Goal: Transaction & Acquisition: Purchase product/service

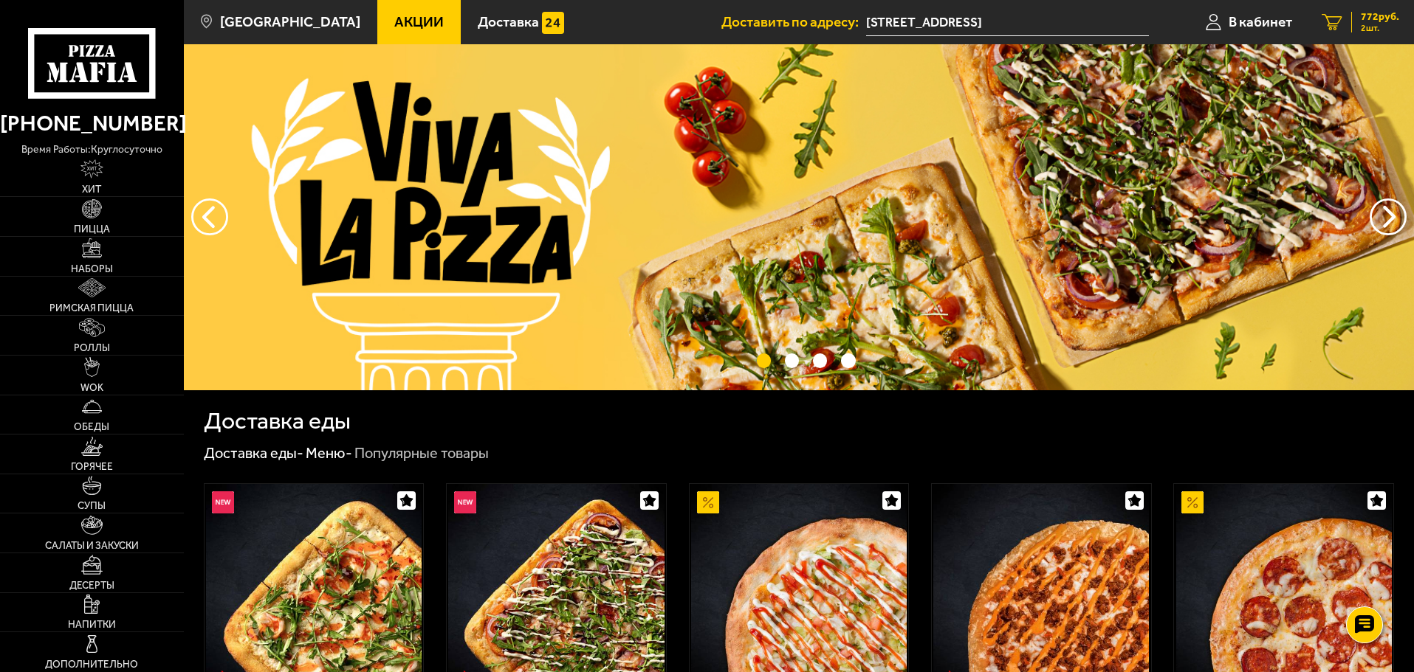
click at [1389, 17] on span "772 руб." at bounding box center [1379, 17] width 38 height 10
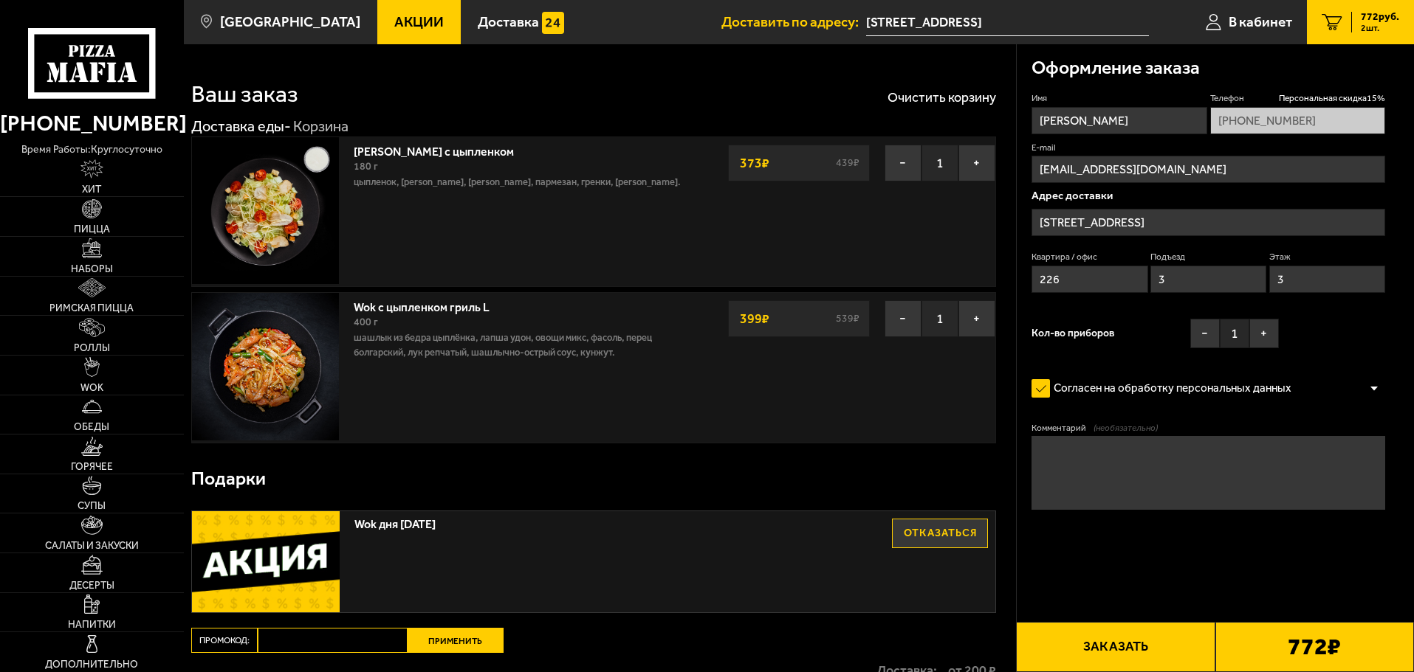
click at [1130, 642] on button "Заказать" at bounding box center [1115, 647] width 199 height 50
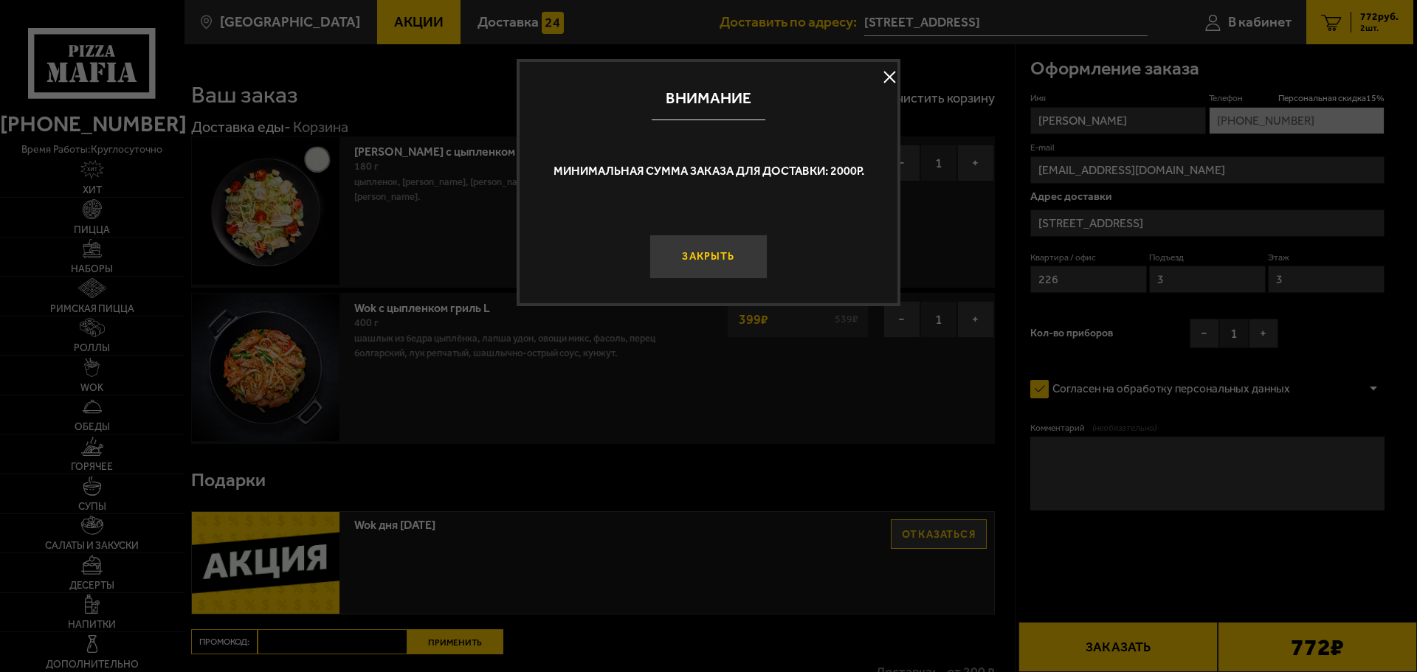
click at [718, 265] on button "Закрыть" at bounding box center [709, 257] width 118 height 44
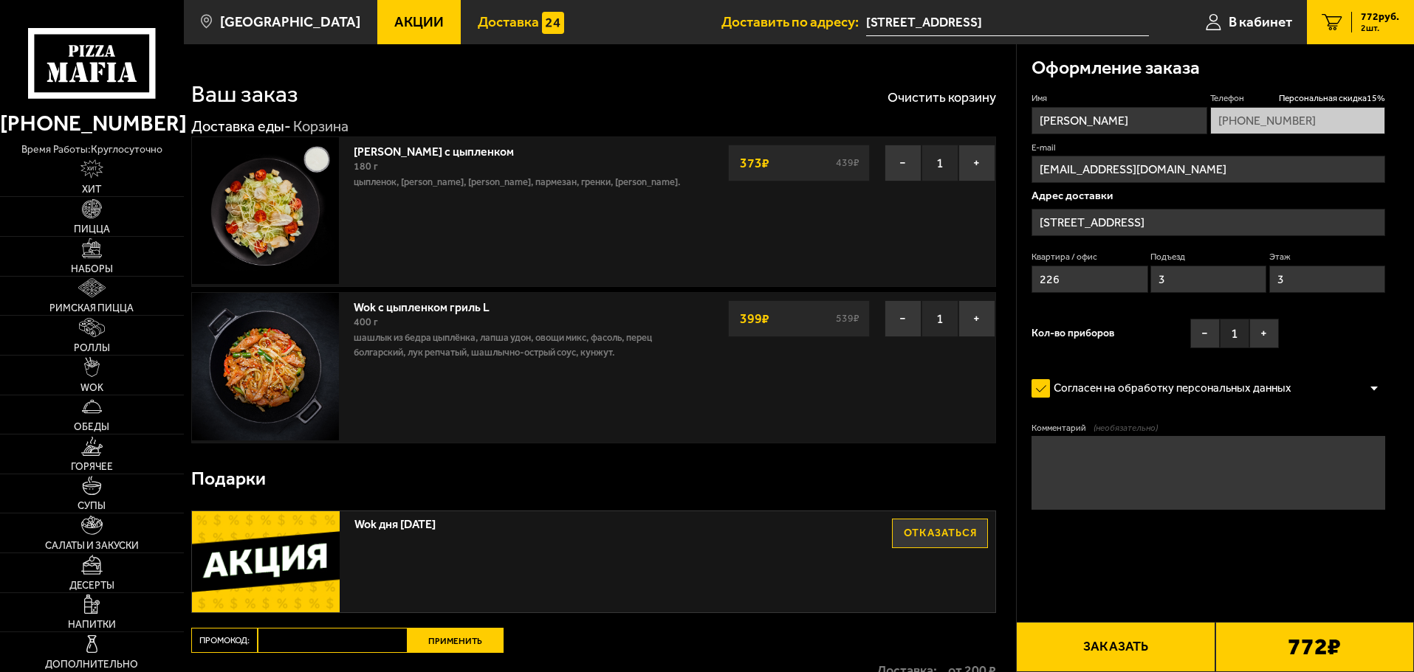
click at [505, 16] on span "Доставка" at bounding box center [508, 22] width 61 height 14
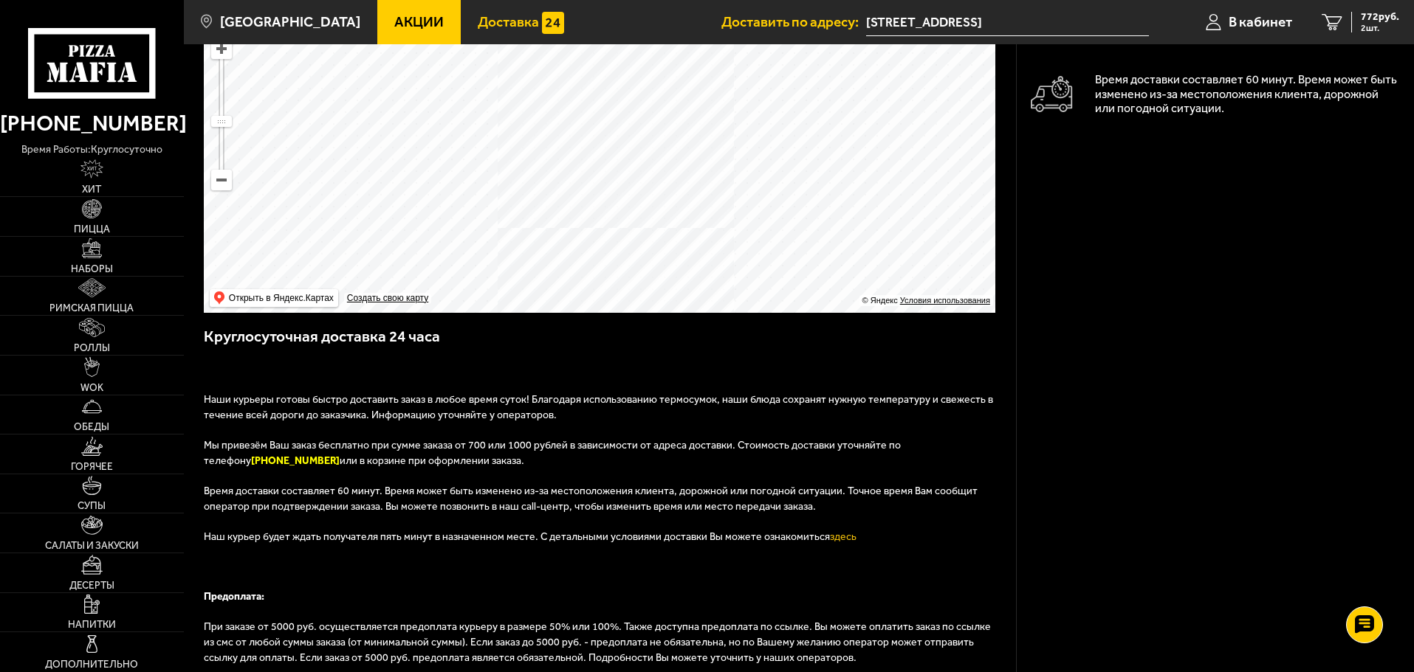
scroll to position [221, 0]
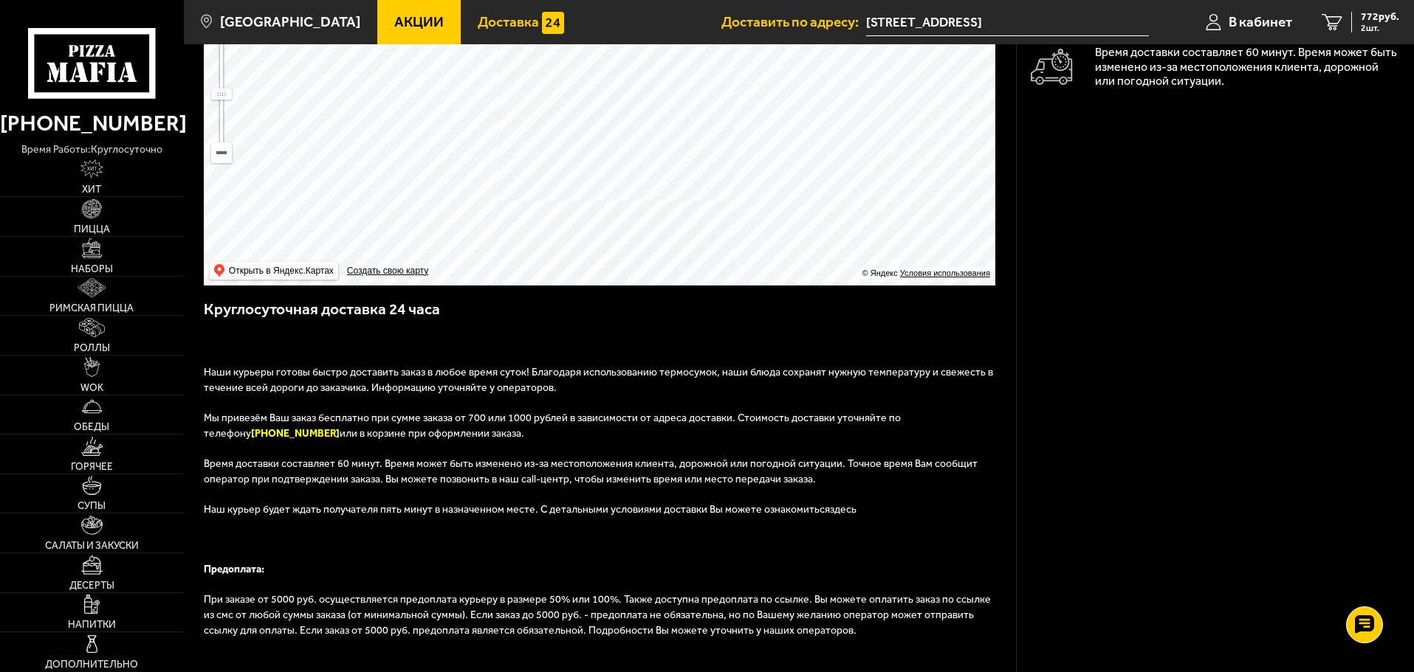
click at [830, 509] on link "здесь" at bounding box center [843, 509] width 27 height 13
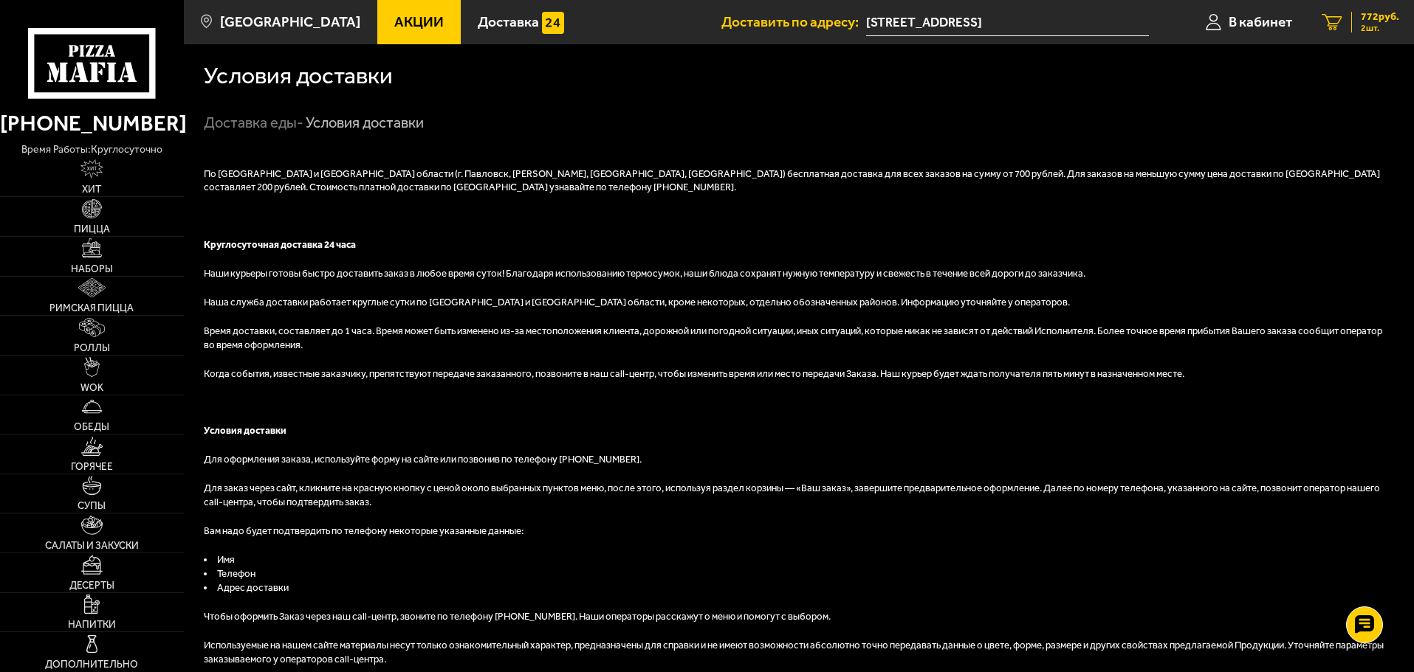
click at [1397, 16] on span "772 руб." at bounding box center [1379, 17] width 38 height 10
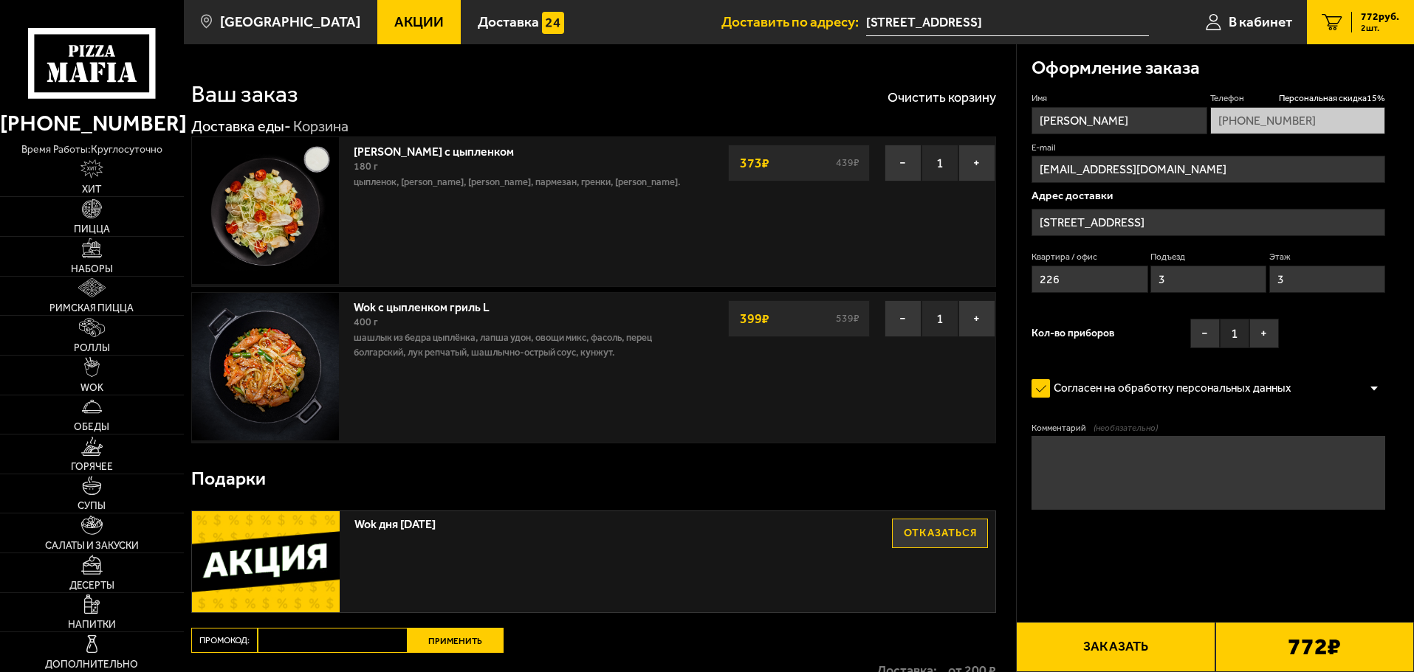
click at [1108, 642] on button "Заказать" at bounding box center [1115, 647] width 199 height 50
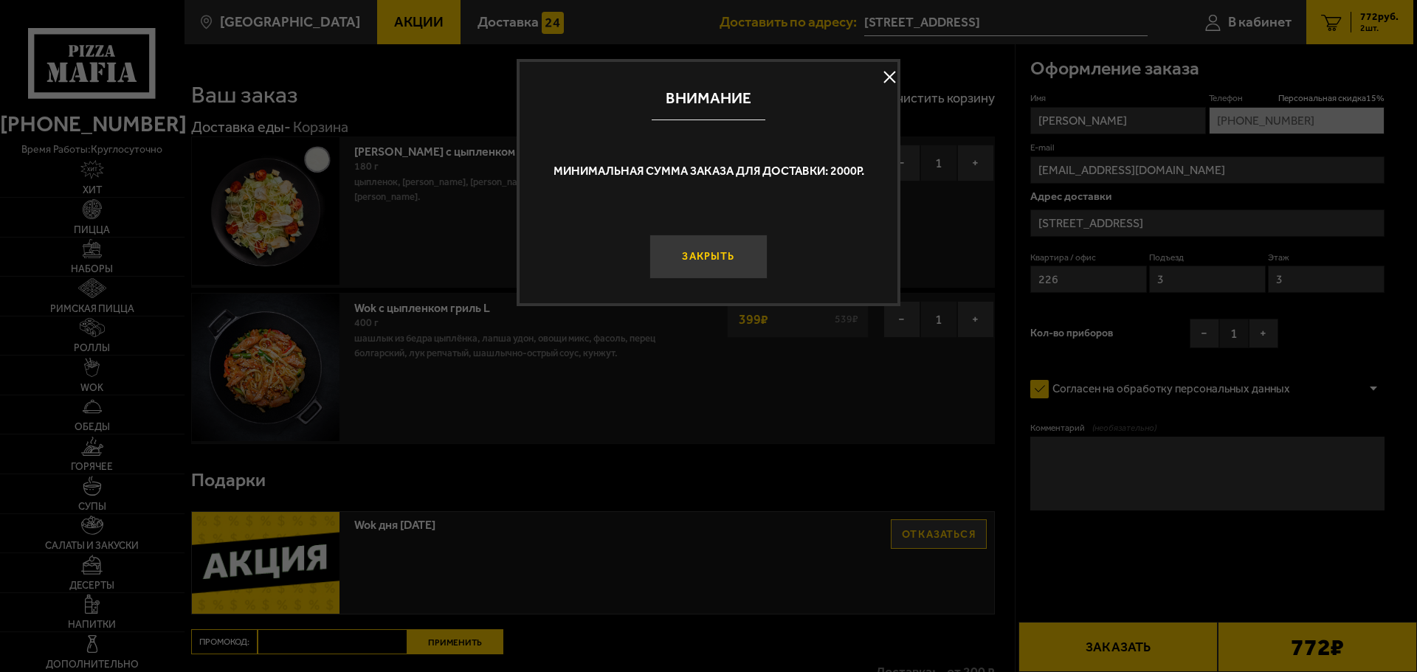
click at [684, 264] on button "Закрыть" at bounding box center [709, 257] width 118 height 44
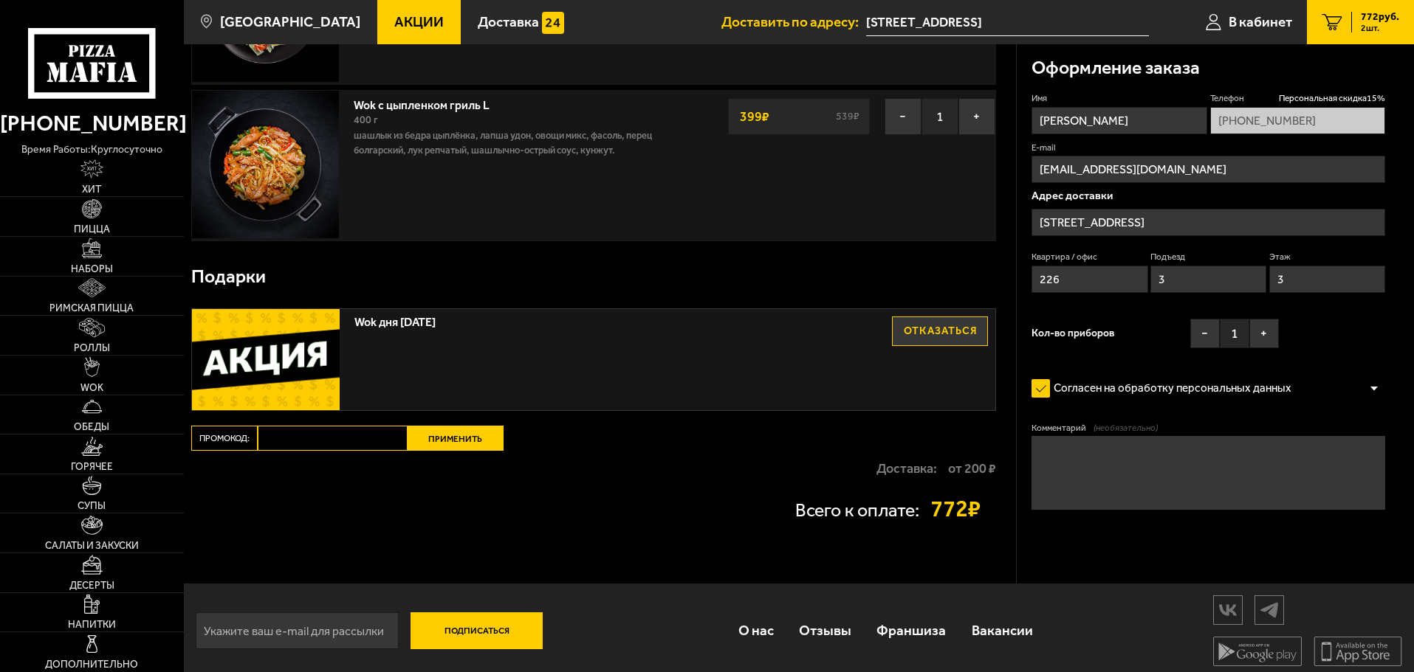
scroll to position [210, 0]
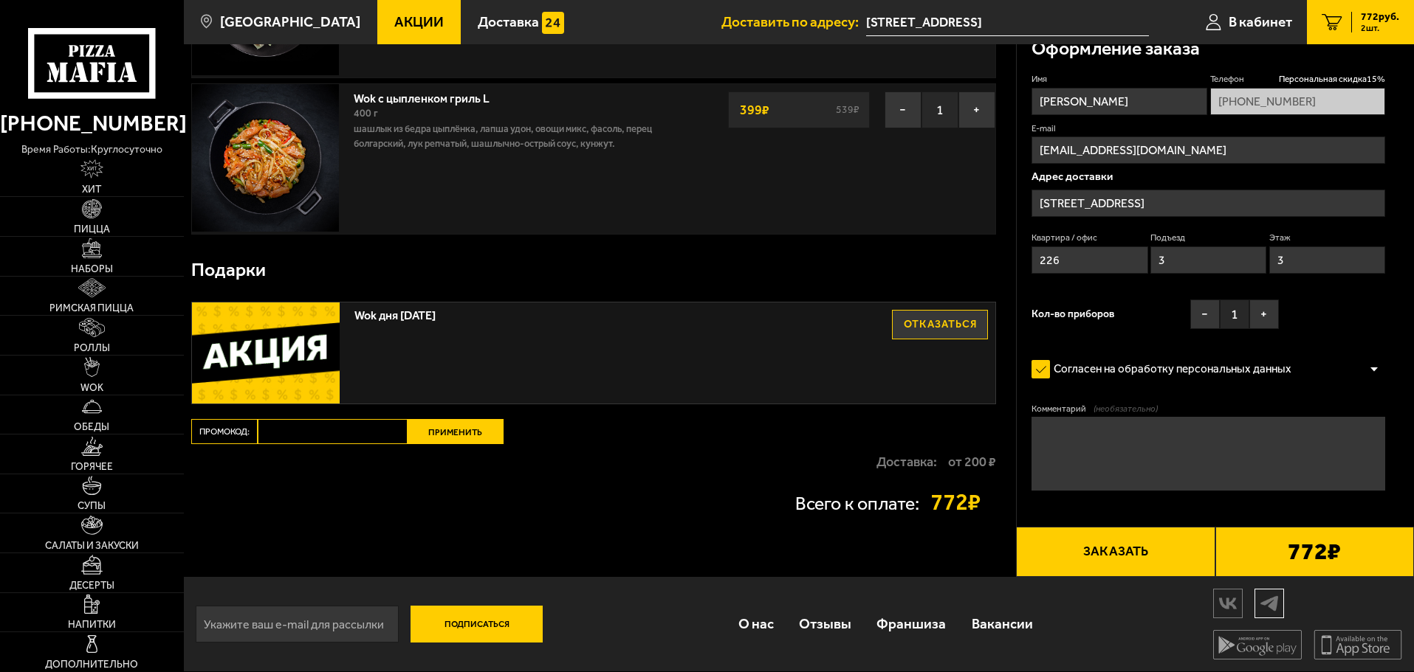
click at [1265, 602] on img at bounding box center [1269, 604] width 28 height 26
